Goal: Task Accomplishment & Management: Complete application form

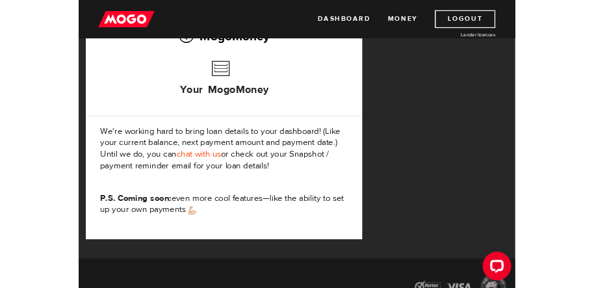
scroll to position [390, 0]
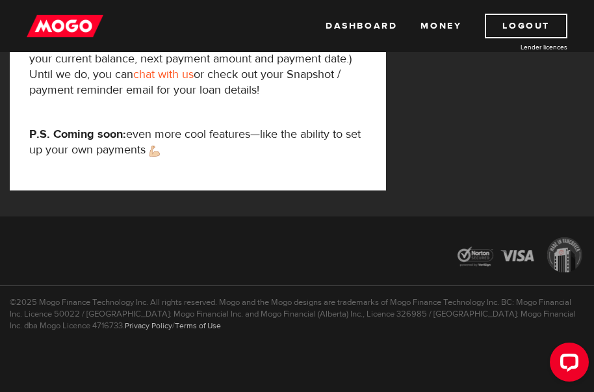
click at [162, 73] on link "chat with us" at bounding box center [163, 74] width 60 height 15
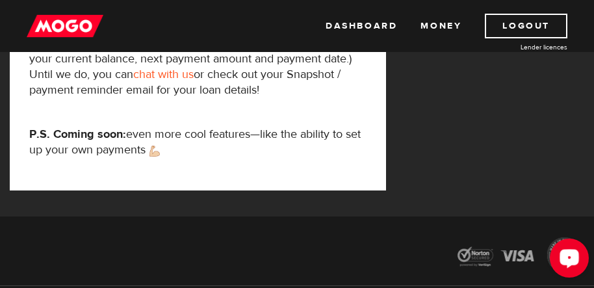
click at [568, 269] on button "Open LiveChat chat widget" at bounding box center [569, 257] width 39 height 39
click at [264, 18] on div "Dashboard Money Logout Lender licences Dashboard Money Logout Lender licences" at bounding box center [297, 26] width 594 height 52
click at [272, 39] on div "Dashboard Money Logout Lender licences Dashboard Money Logout Lender licences" at bounding box center [297, 26] width 594 height 52
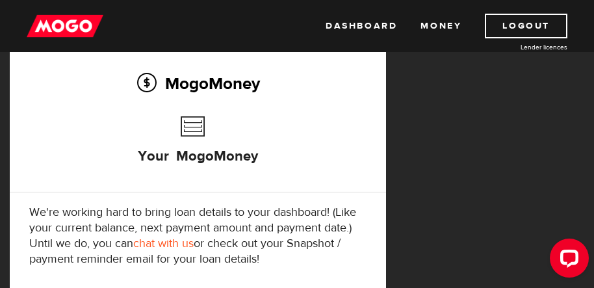
scroll to position [0, 0]
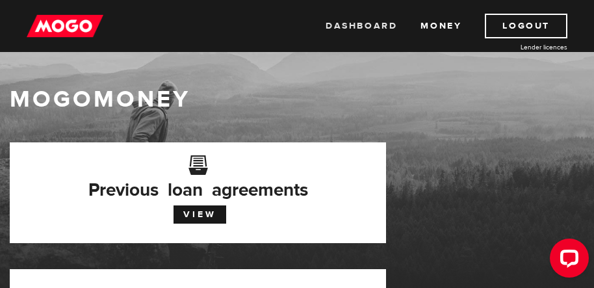
click at [354, 19] on link "Dashboard" at bounding box center [360, 26] width 71 height 25
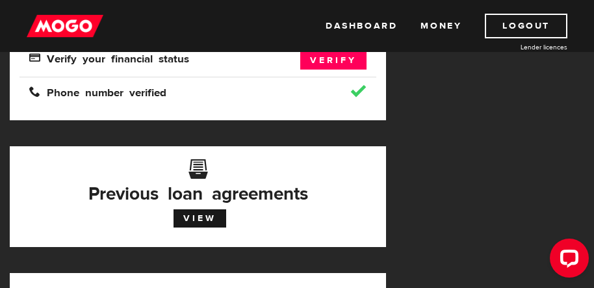
scroll to position [260, 0]
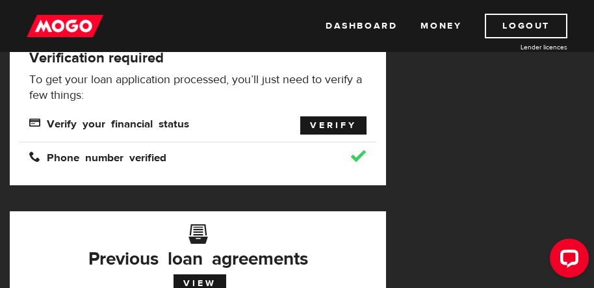
click at [342, 121] on link "Verify" at bounding box center [333, 125] width 66 height 18
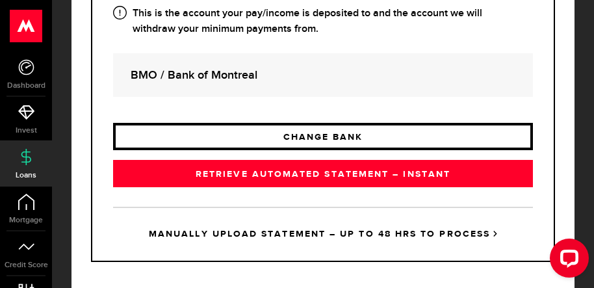
scroll to position [331, 0]
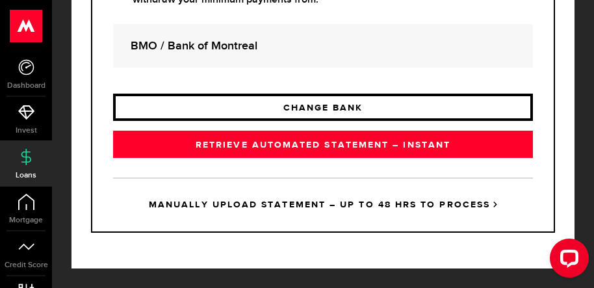
click at [330, 103] on link "CHANGE BANK" at bounding box center [323, 107] width 420 height 27
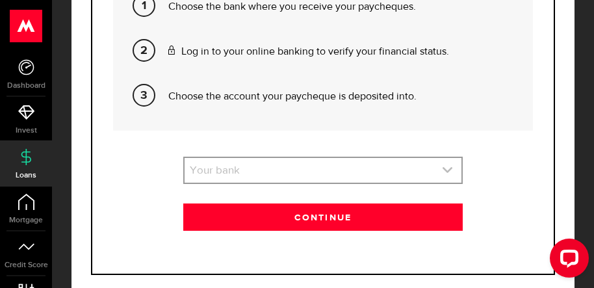
scroll to position [390, 0]
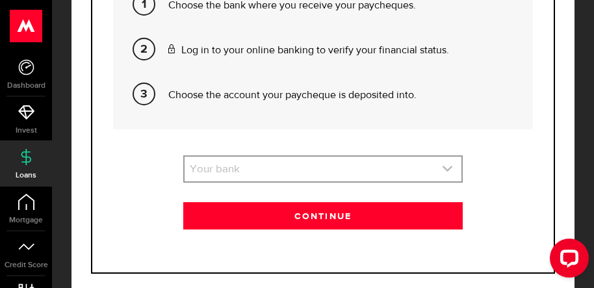
click at [254, 162] on link "expand select" at bounding box center [322, 169] width 277 height 25
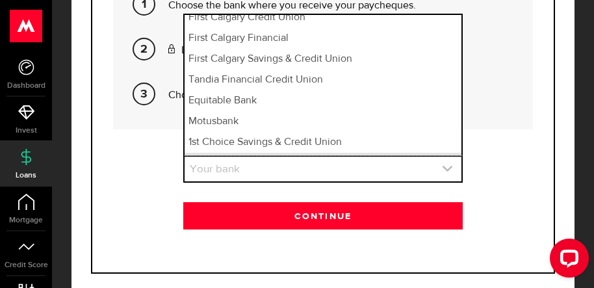
scroll to position [1876, 0]
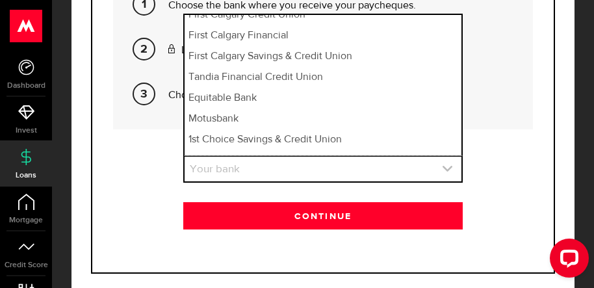
click at [265, 173] on link "expand select" at bounding box center [322, 169] width 277 height 25
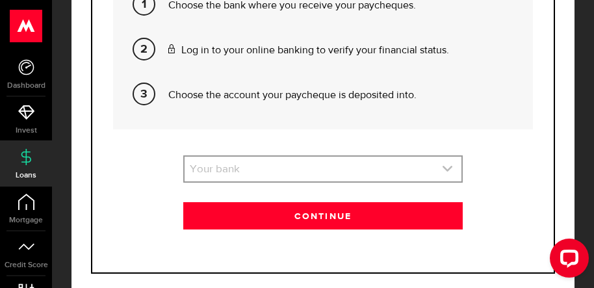
click at [265, 173] on link "expand select" at bounding box center [322, 169] width 277 height 25
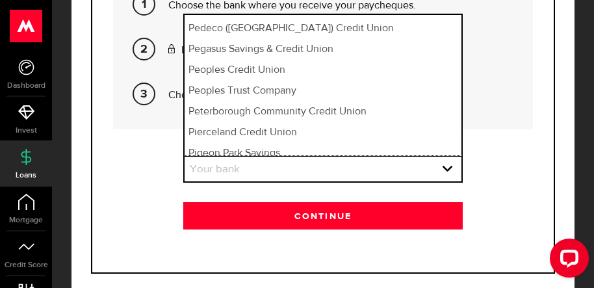
scroll to position [7904, 0]
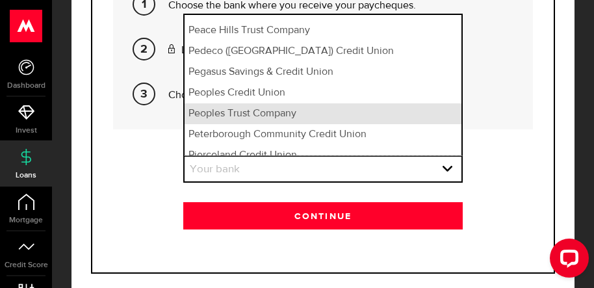
click at [252, 103] on li "Peoples Trust Company" at bounding box center [322, 113] width 277 height 21
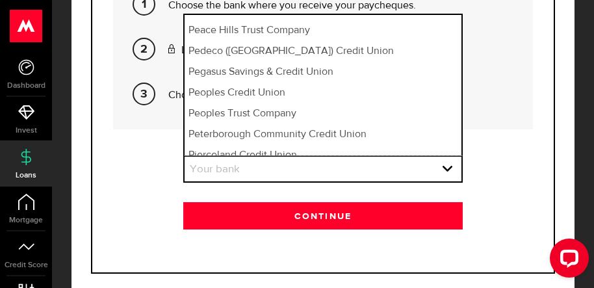
select select "88"
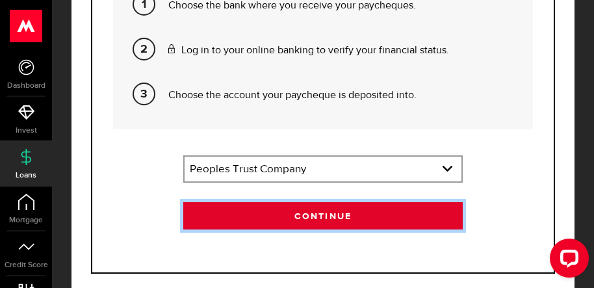
click at [344, 216] on button "Continue" at bounding box center [323, 215] width 280 height 27
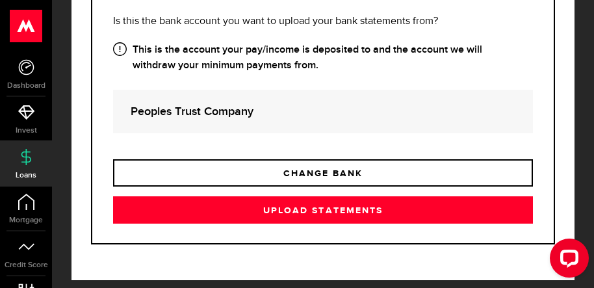
scroll to position [277, 0]
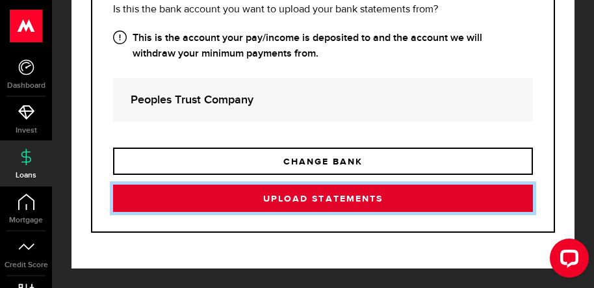
click at [338, 198] on link "Upload statements" at bounding box center [323, 197] width 420 height 27
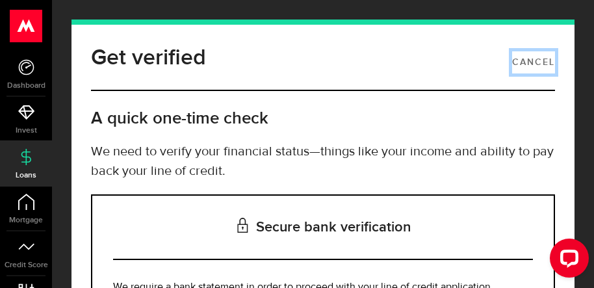
click at [531, 63] on link "Cancel" at bounding box center [533, 62] width 43 height 22
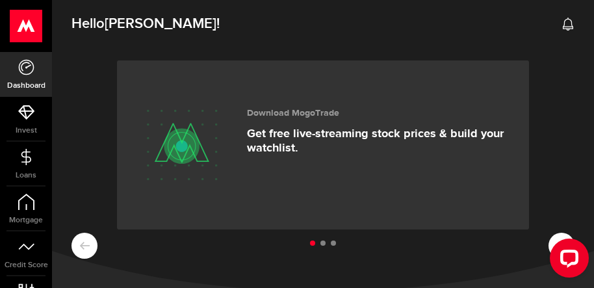
click at [568, 24] on icon at bounding box center [567, 24] width 13 height 13
